Goal: Contribute content: Add original content to the website for others to see

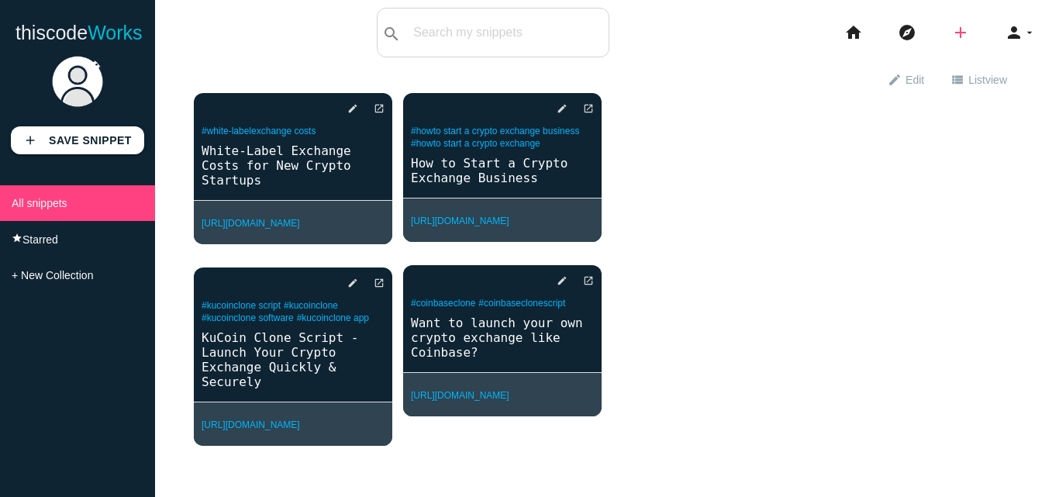
click at [951, 38] on icon "add" at bounding box center [960, 33] width 19 height 50
click at [969, 61] on link "link Link" at bounding box center [993, 66] width 108 height 39
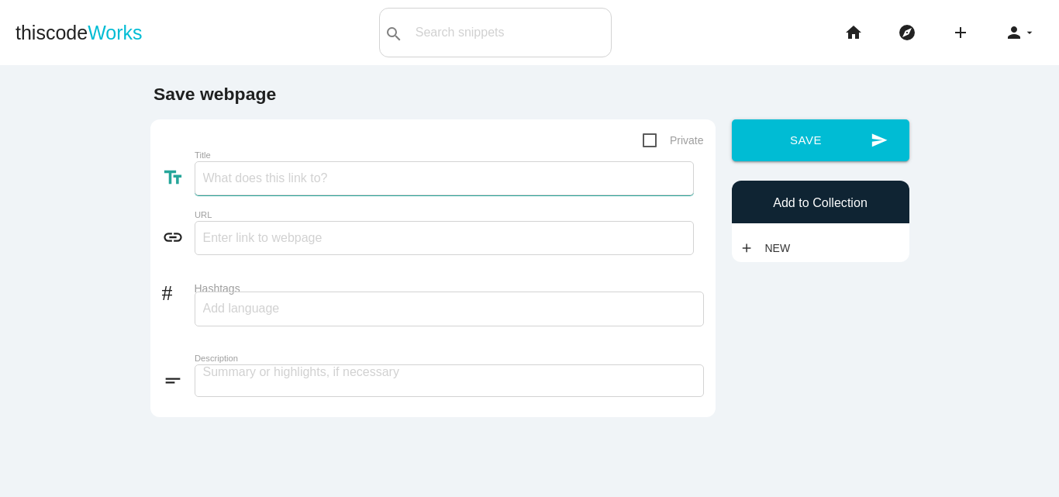
paste input "Start Your Crypto Exchange with Poloniex Clone"
click at [334, 172] on input "Start Your Crypto Exchange with Poloniex Clone" at bounding box center [444, 178] width 499 height 34
type input "Start Your Crypto Exchange with Poloniex Clone"
click at [330, 257] on div "link URL" at bounding box center [433, 241] width 542 height 40
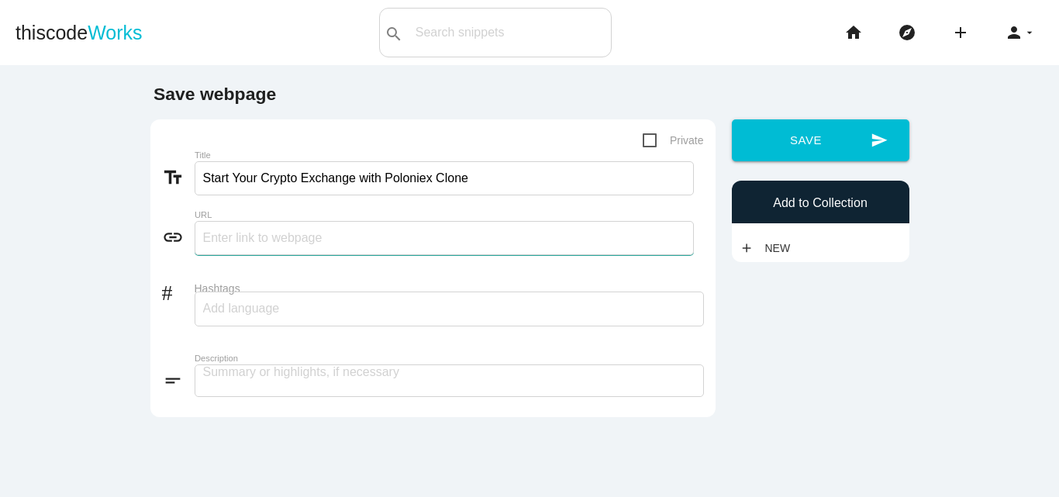
click at [324, 243] on input "text" at bounding box center [444, 238] width 499 height 34
click at [311, 246] on input "text" at bounding box center [444, 238] width 499 height 34
paste input "[URL][DOMAIN_NAME]"
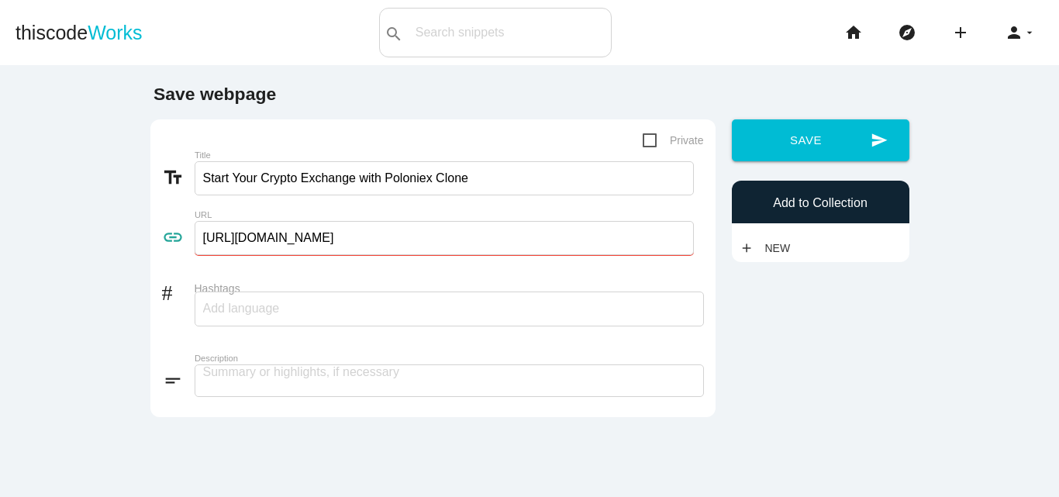
type input "[URL][DOMAIN_NAME]"
drag, startPoint x: 376, startPoint y: 175, endPoint x: 526, endPoint y: 175, distance: 150.3
click at [526, 175] on input "Start Your Crypto Exchange with Poloniex Clone" at bounding box center [444, 178] width 499 height 34
click at [384, 310] on div at bounding box center [449, 308] width 509 height 35
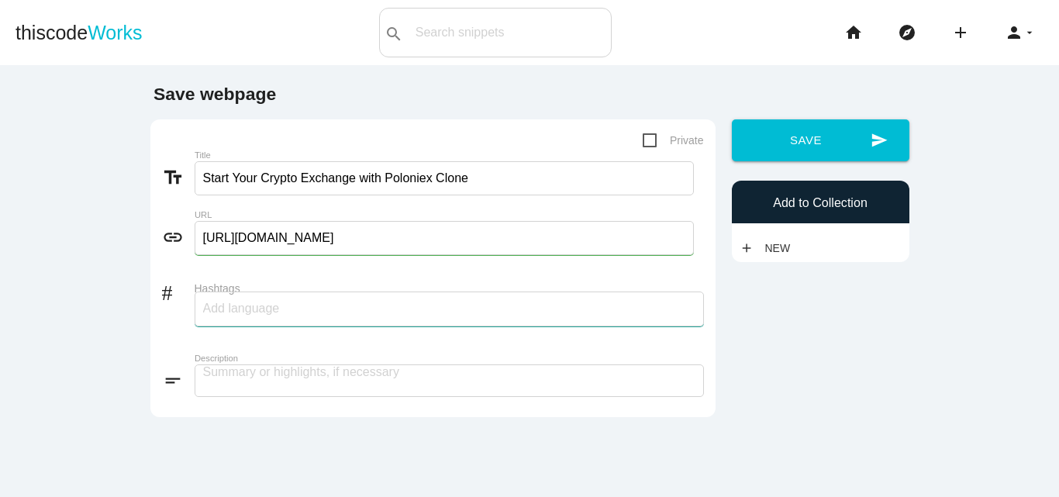
paste input "Poloniex Clone"
type input "Poloniex Clone"
paste input "Poloniex Clone"
type input "Poloniex Clone"
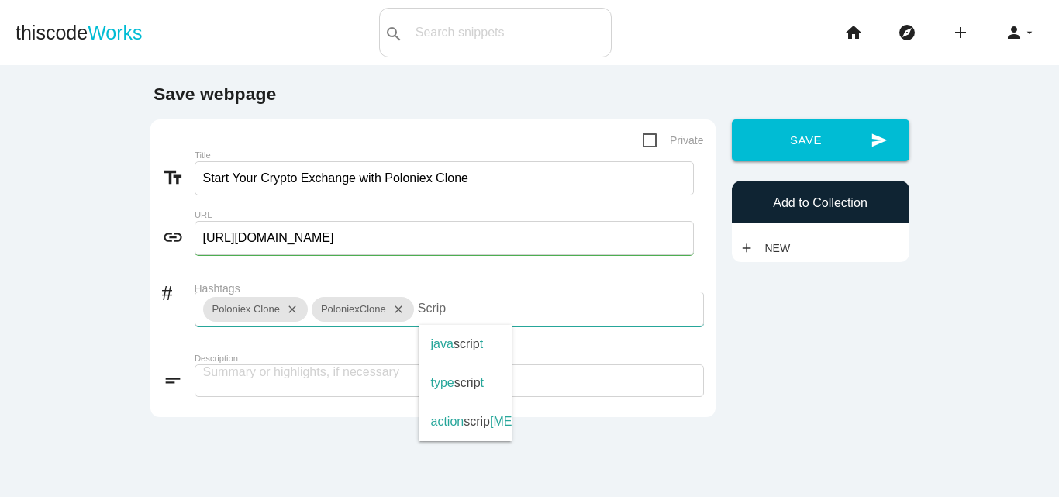
type input "Script"
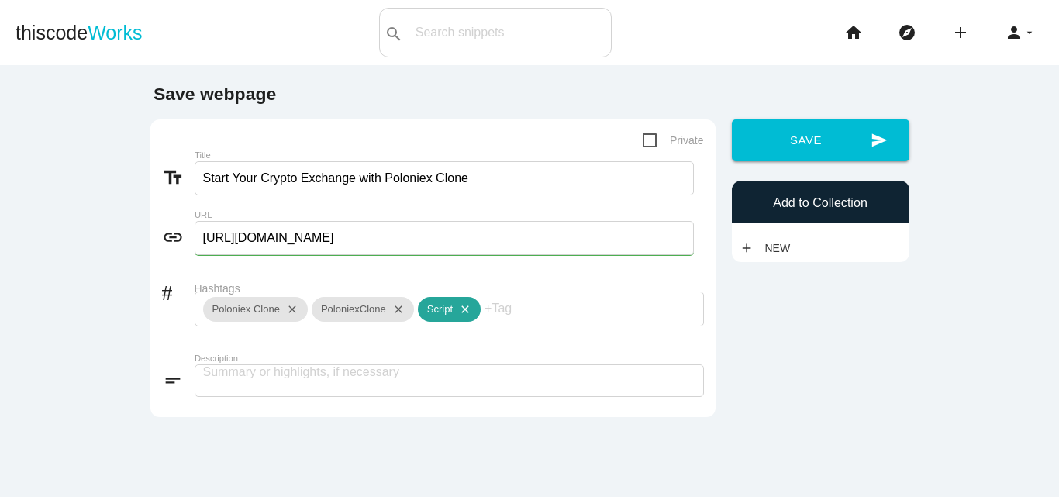
click at [456, 310] on icon "close" at bounding box center [462, 309] width 19 height 25
click at [377, 313] on div "PoloniexClone close" at bounding box center [363, 309] width 102 height 25
click at [380, 308] on div "PoloniexClone close" at bounding box center [363, 309] width 102 height 25
click at [355, 308] on div "# Hashtags Poloniex Clone close PoloniexClone close" at bounding box center [433, 309] width 542 height 72
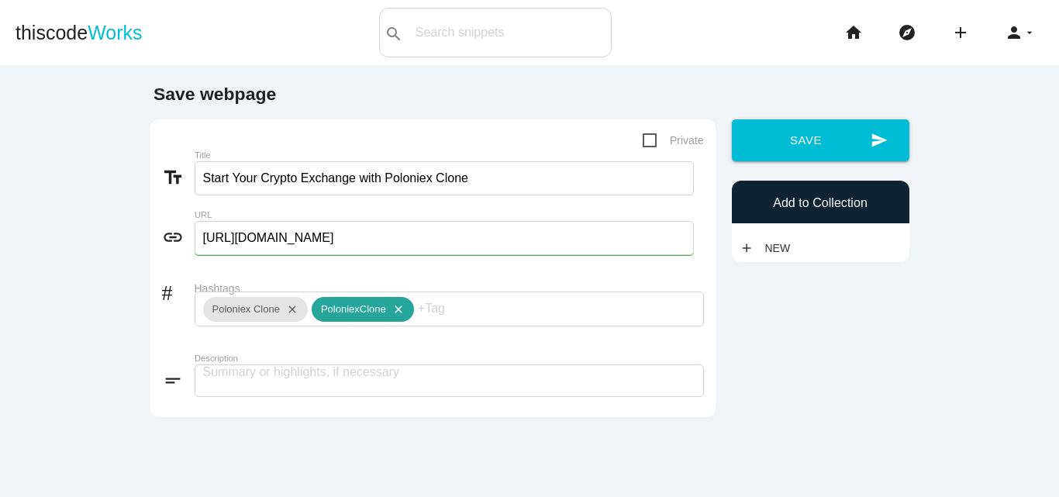
scroll to position [139, 0]
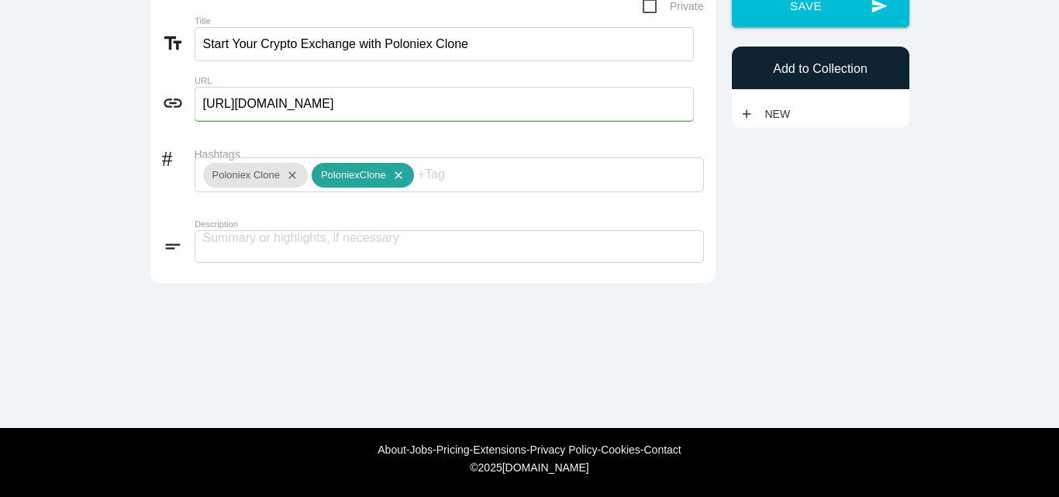
click at [391, 170] on icon "close" at bounding box center [395, 175] width 19 height 25
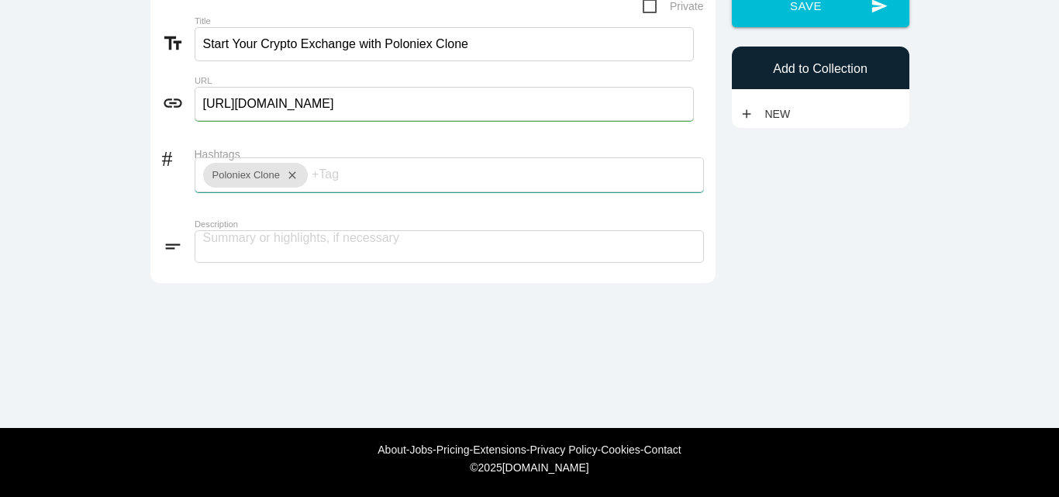
paste input "Poloniex Clone"
type input "Poloniex Clone"
type input "Script"
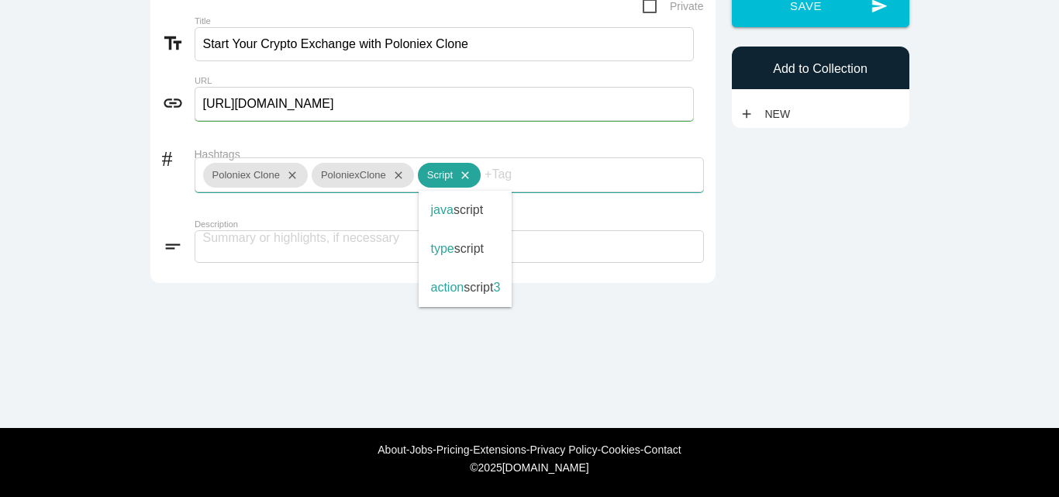
click at [453, 174] on icon "close" at bounding box center [462, 175] width 19 height 25
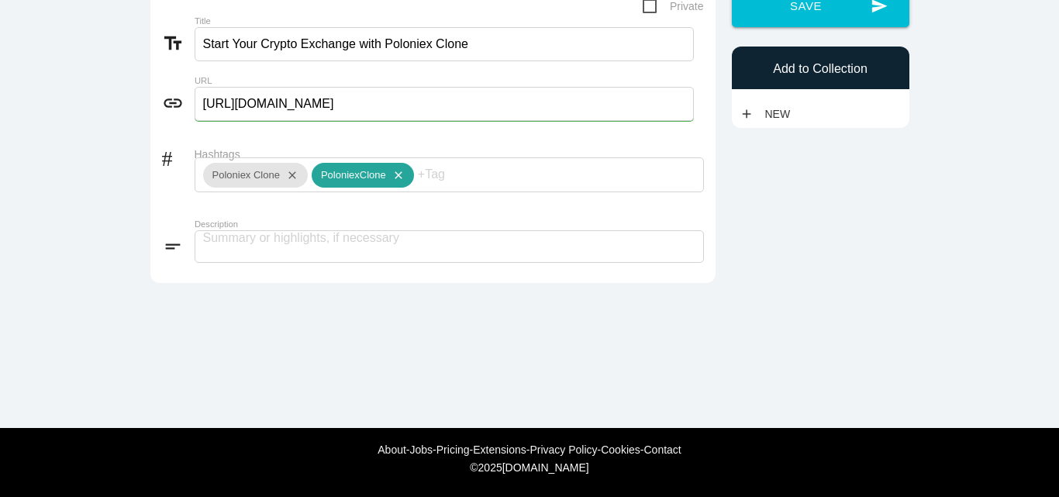
click at [386, 173] on icon "close" at bounding box center [395, 175] width 19 height 25
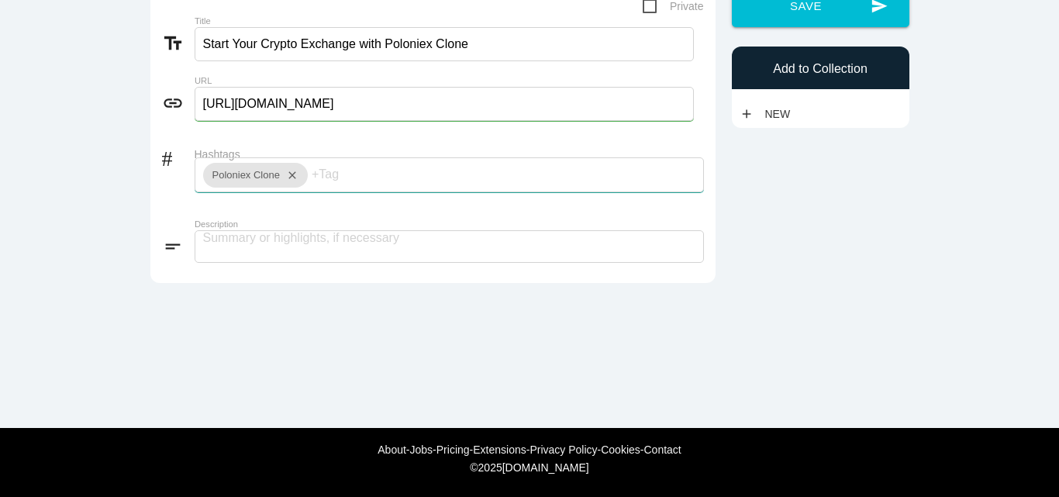
click at [339, 177] on input "Hashtags" at bounding box center [358, 174] width 93 height 33
paste input "PoloniexCloneScript"
type input "PoloniexCloneScript"
paste input "PoloniexCloneSoftware"
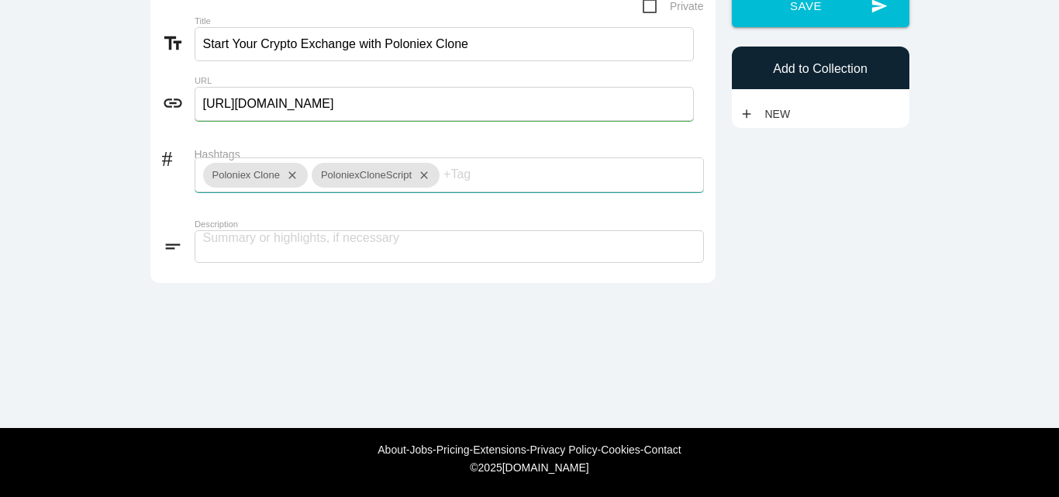
type input "PoloniexCloneSoftware"
paste input "PoloniexCloneApp"
type input "PoloniexCloneApp"
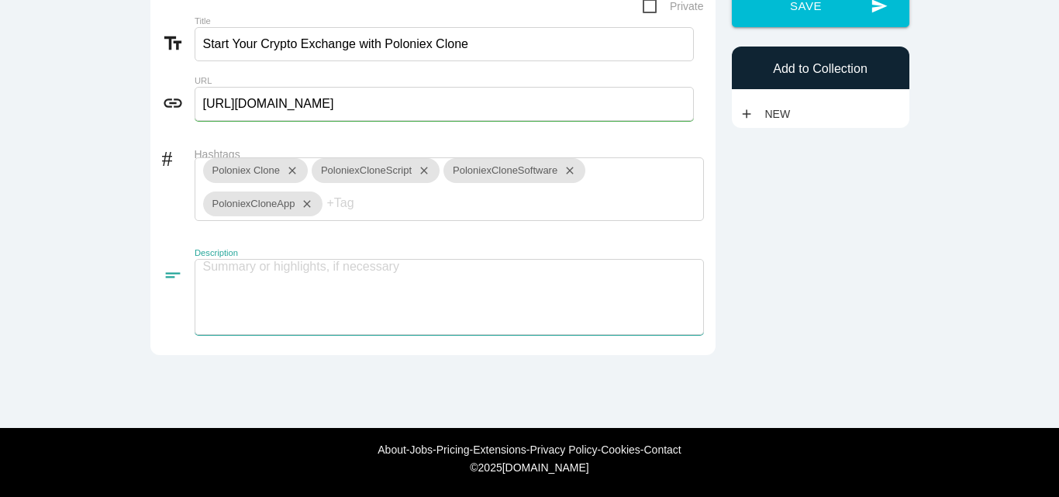
click at [274, 274] on textarea at bounding box center [449, 297] width 509 height 76
paste textarea "Start Your Crypto Exchange with Poloniex Clone! Step into the world of crypto e…"
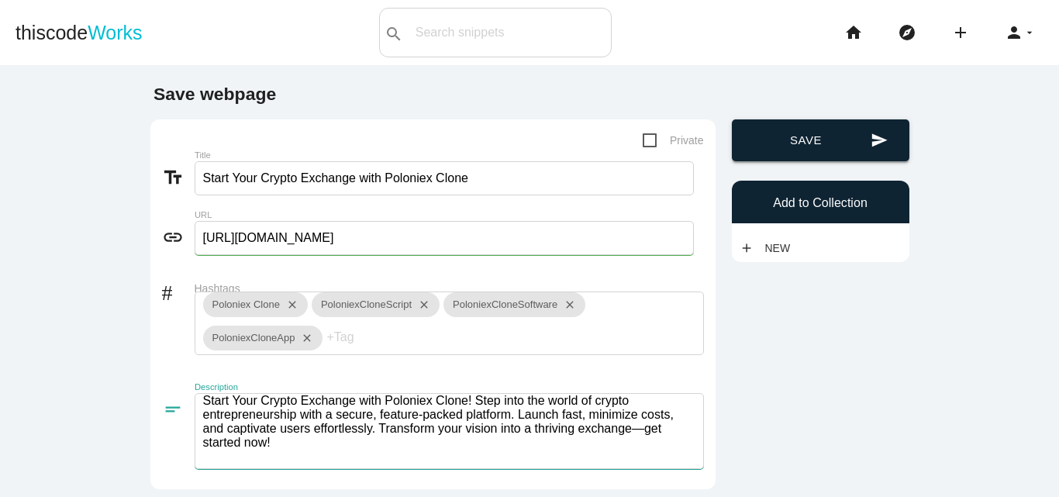
type textarea "Start Your Crypto Exchange with Poloniex Clone! Step into the world of crypto e…"
click at [826, 143] on button "send Save" at bounding box center [820, 140] width 177 height 42
